Goal: Check status: Check status

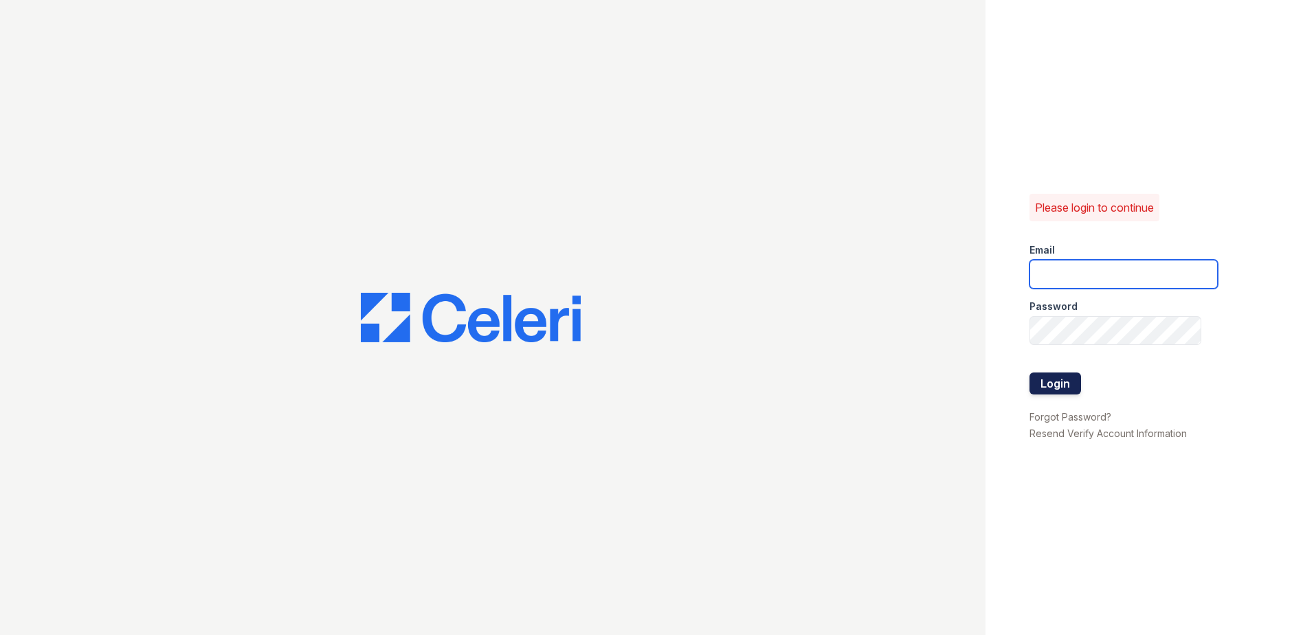
type input "[EMAIL_ADDRESS][DOMAIN_NAME]"
click at [1071, 390] on button "Login" at bounding box center [1055, 383] width 52 height 22
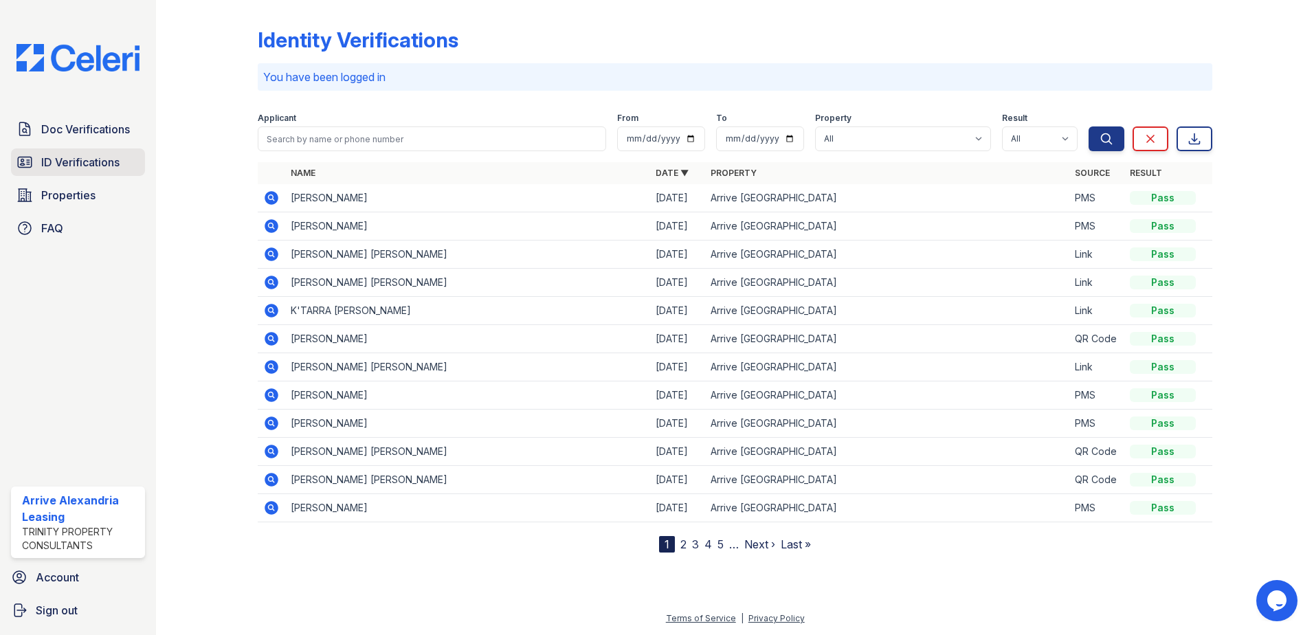
click at [56, 170] on span "ID Verifications" at bounding box center [80, 162] width 78 height 16
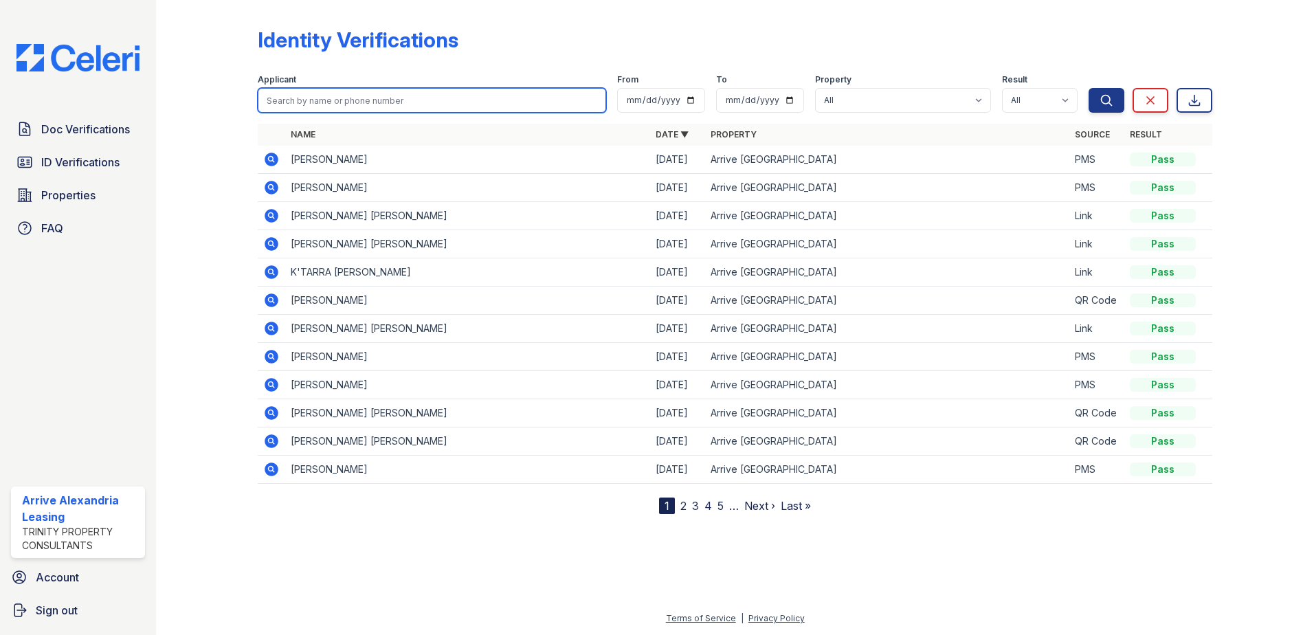
click at [393, 111] on input "search" at bounding box center [432, 100] width 348 height 25
type input "charles"
click at [1088, 88] on button "Search" at bounding box center [1106, 100] width 36 height 25
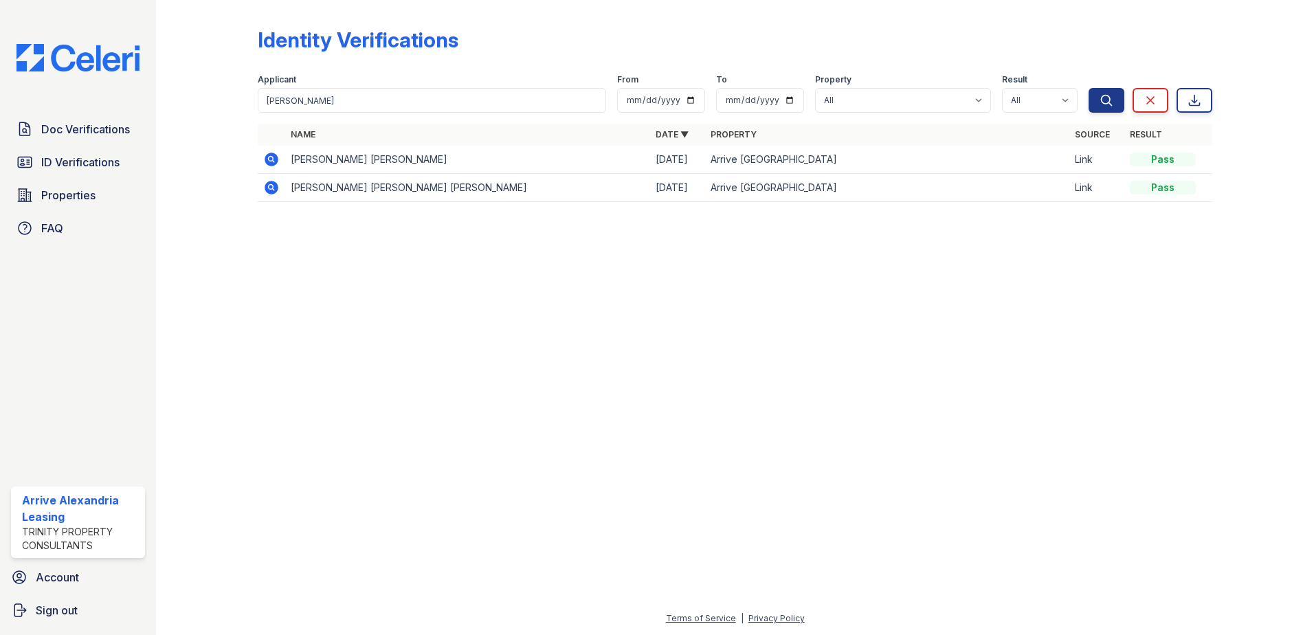
click at [266, 188] on icon at bounding box center [272, 188] width 14 height 14
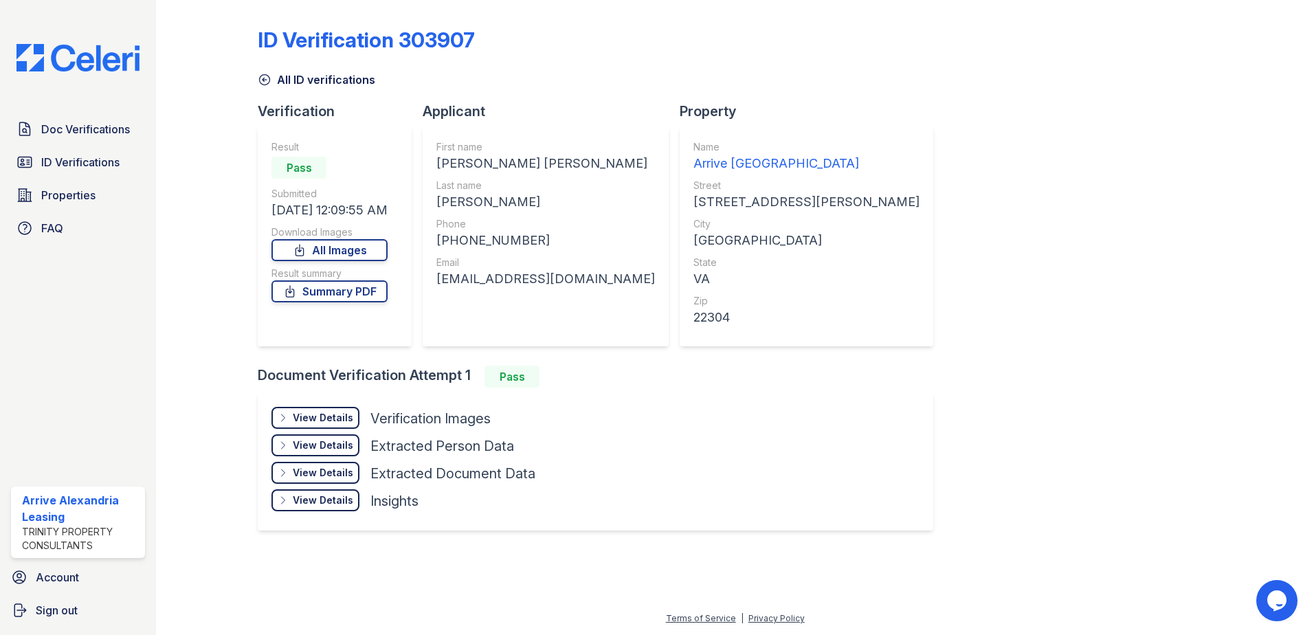
click at [366, 261] on div "Result Pass Submitted 08/29/25 12:09:55 AM Download Images All Images Result su…" at bounding box center [329, 236] width 116 height 192
click at [361, 253] on link "All Images" at bounding box center [329, 250] width 116 height 22
click at [355, 297] on link "Summary PDF" at bounding box center [329, 291] width 116 height 22
